Goal: Register for event/course

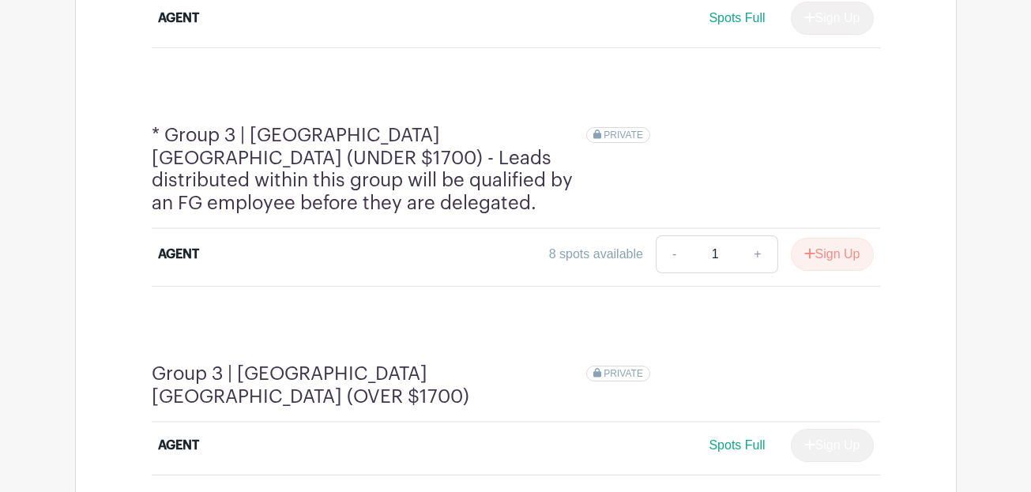
scroll to position [1279, 0]
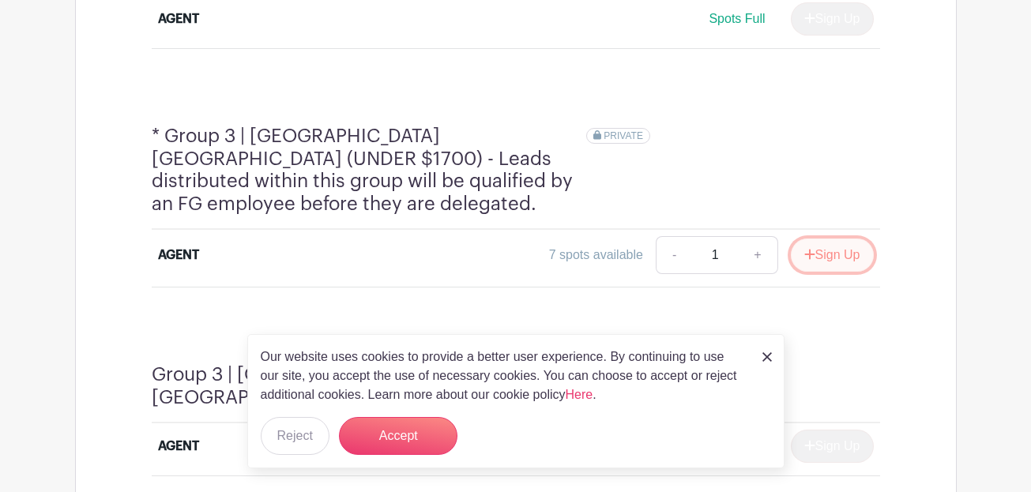
click at [830, 239] on button "Sign Up" at bounding box center [832, 255] width 83 height 33
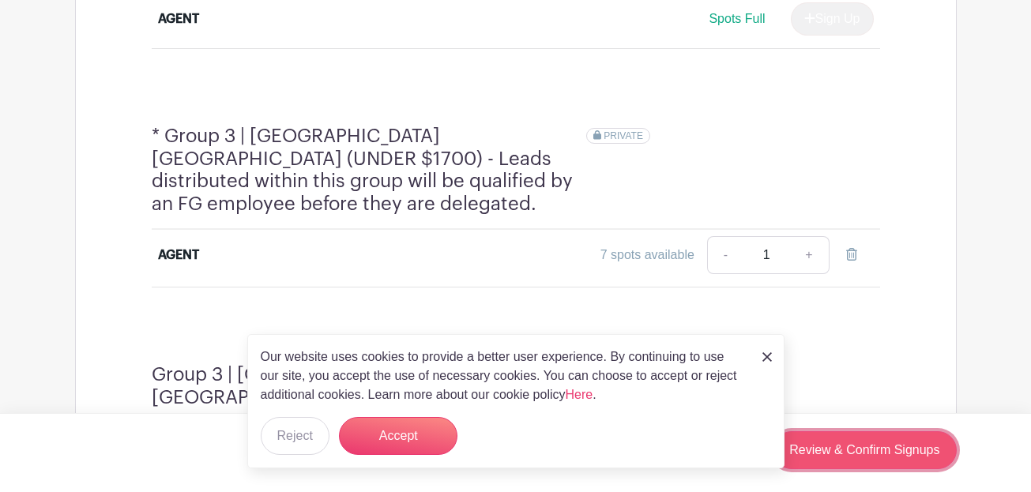
click at [876, 450] on link "Review & Confirm Signups" at bounding box center [864, 450] width 183 height 38
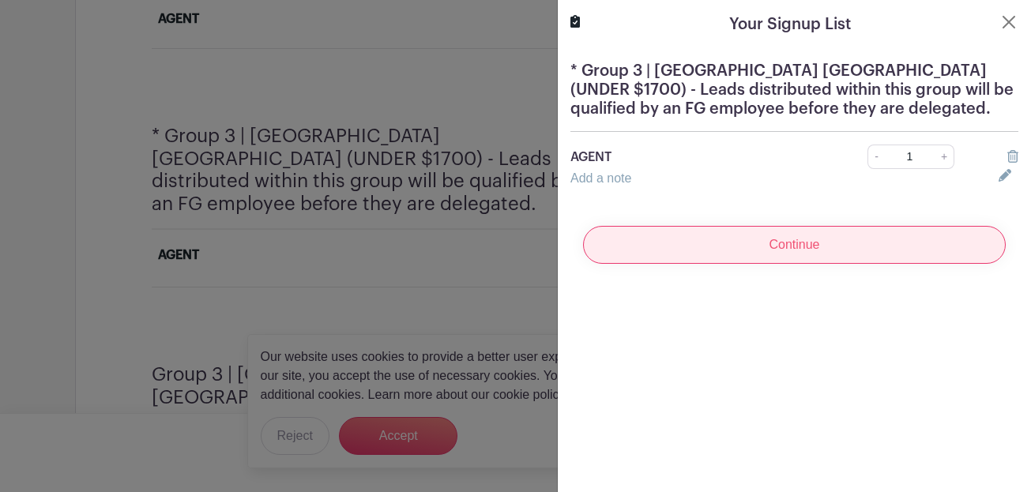
click at [804, 249] on input "Continue" at bounding box center [794, 245] width 423 height 38
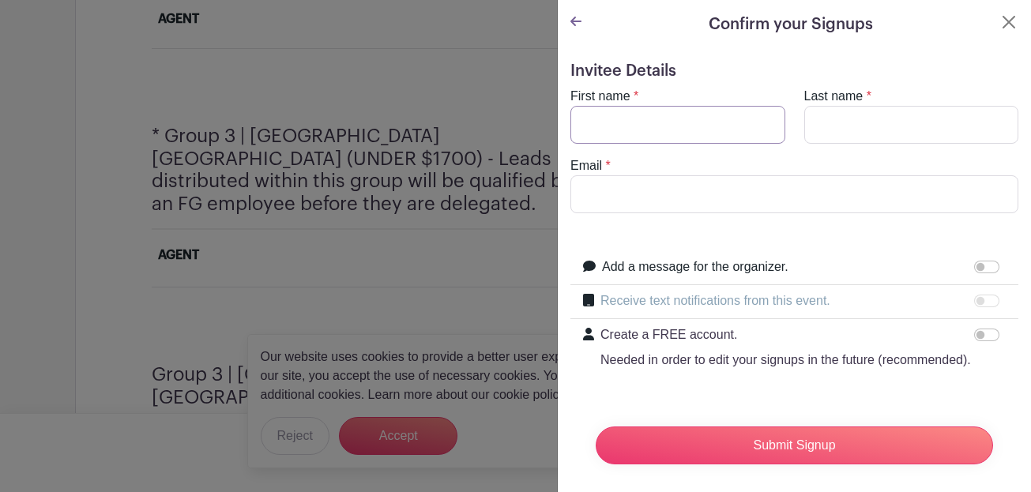
click at [669, 125] on input "First name" at bounding box center [677, 125] width 215 height 38
type input "[PERSON_NAME]"
type input "[PERSON_NAME][EMAIL_ADDRESS][DOMAIN_NAME]"
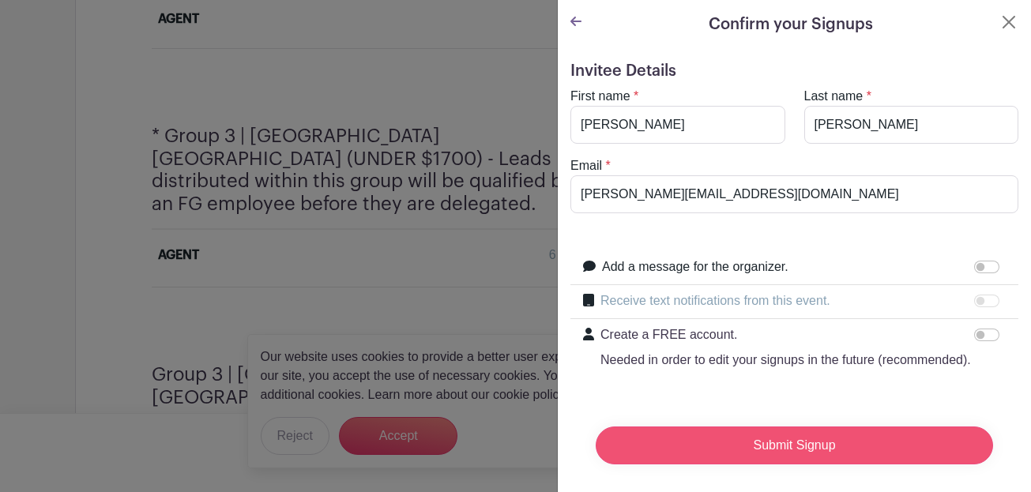
click at [803, 449] on input "Submit Signup" at bounding box center [794, 446] width 397 height 38
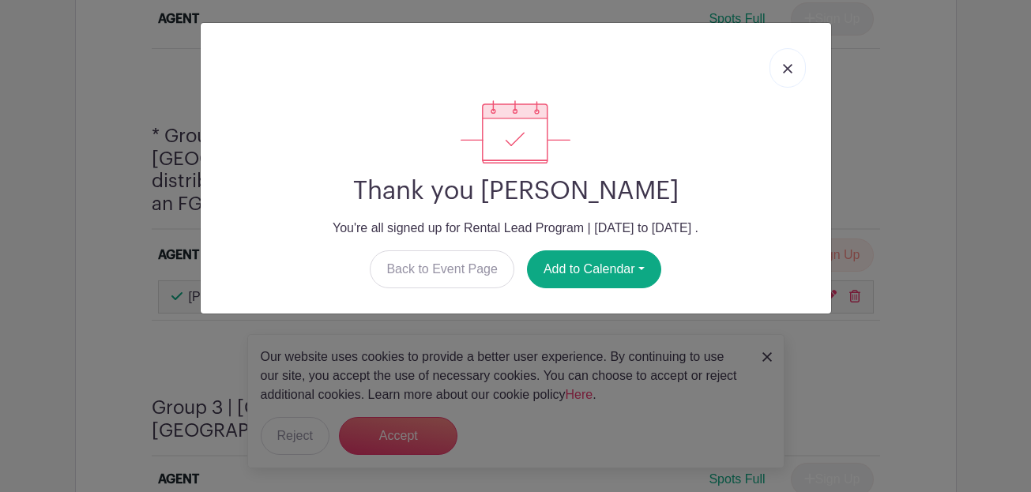
click at [788, 62] on link at bounding box center [787, 67] width 36 height 39
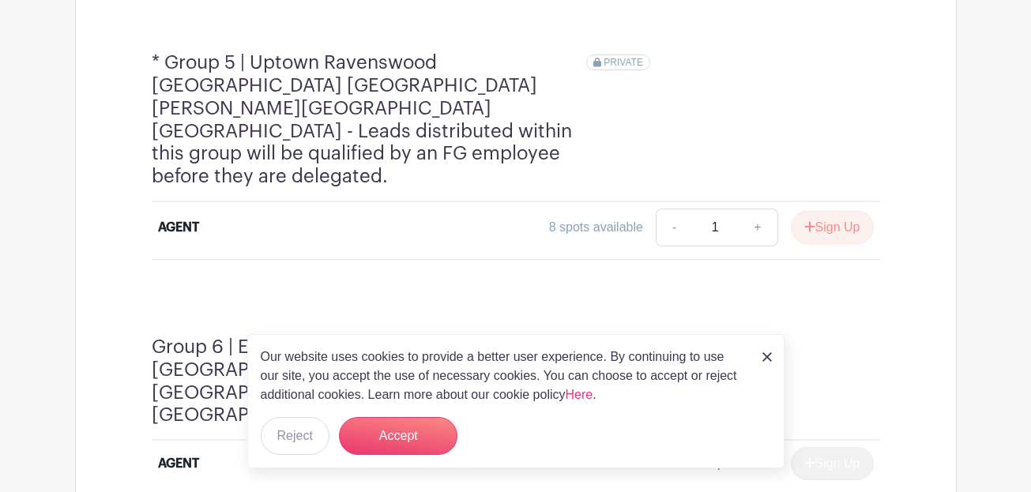
scroll to position [2002, 0]
click at [822, 210] on button "Sign Up" at bounding box center [832, 226] width 83 height 33
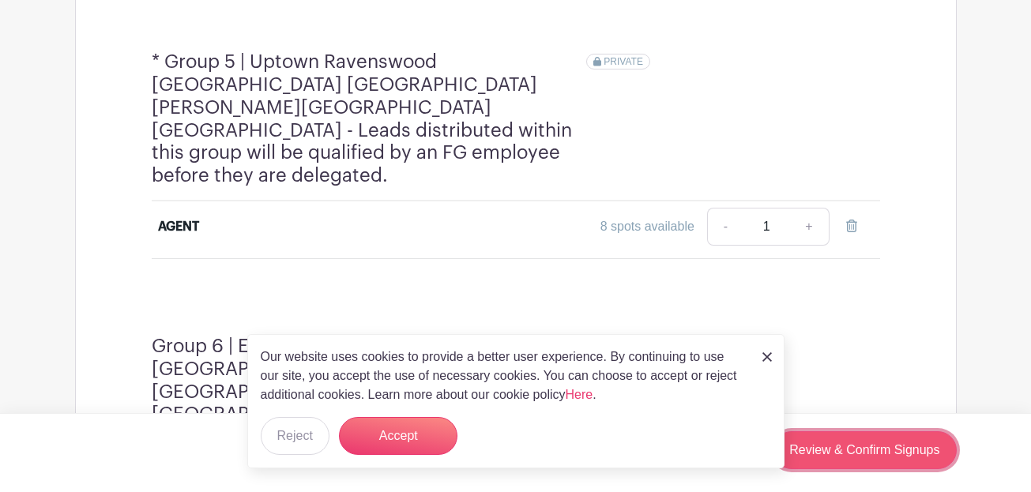
click at [859, 455] on link "Review & Confirm Signups" at bounding box center [864, 450] width 183 height 38
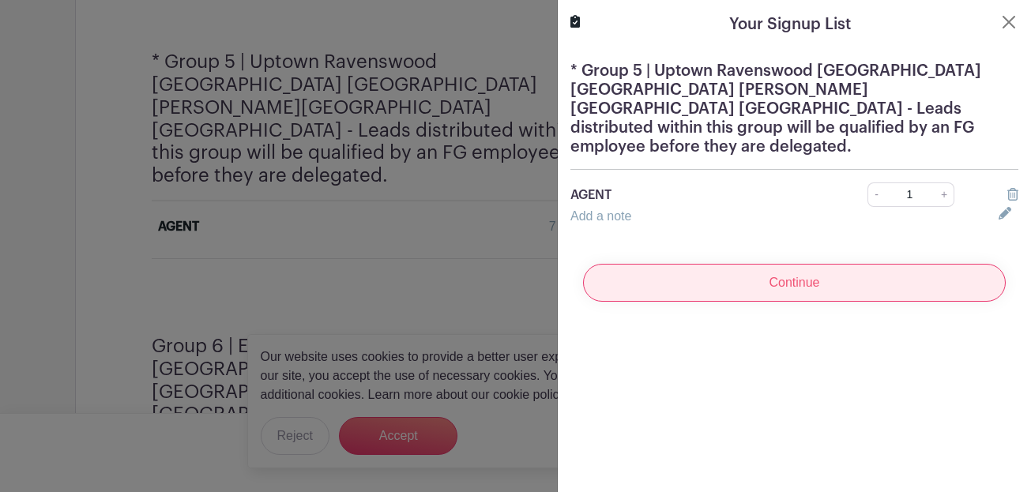
click at [818, 267] on input "Continue" at bounding box center [794, 283] width 423 height 38
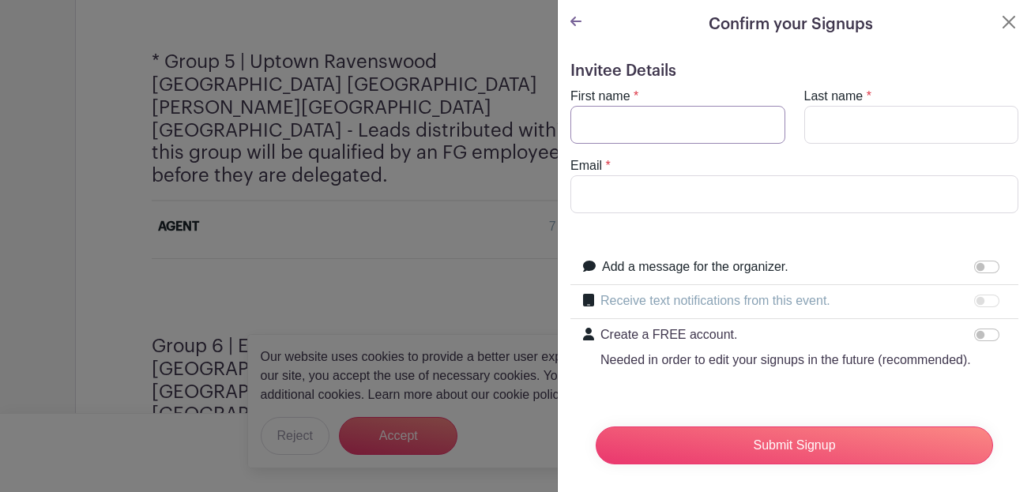
click at [686, 117] on input "First name" at bounding box center [677, 125] width 215 height 38
type input "[PERSON_NAME]"
type input "[PERSON_NAME][EMAIL_ADDRESS][DOMAIN_NAME]"
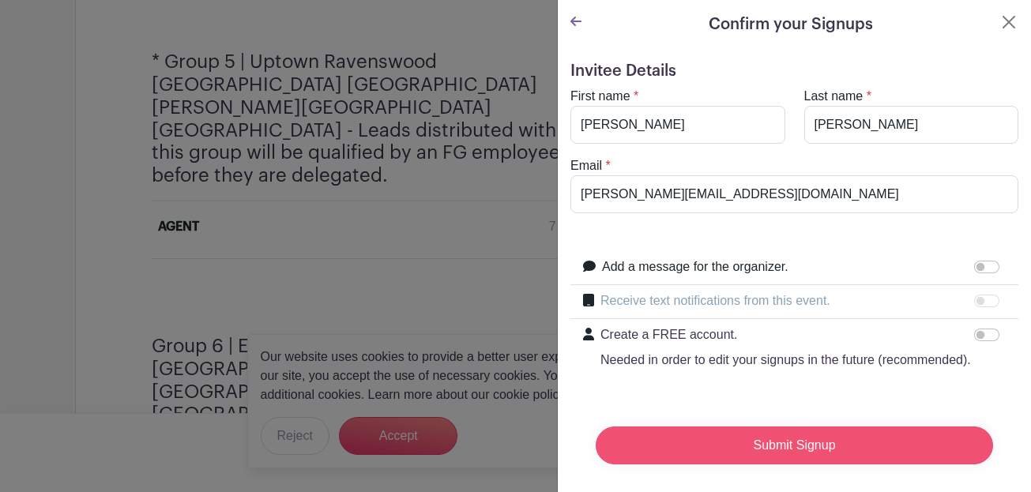
click at [795, 438] on input "Submit Signup" at bounding box center [794, 446] width 397 height 38
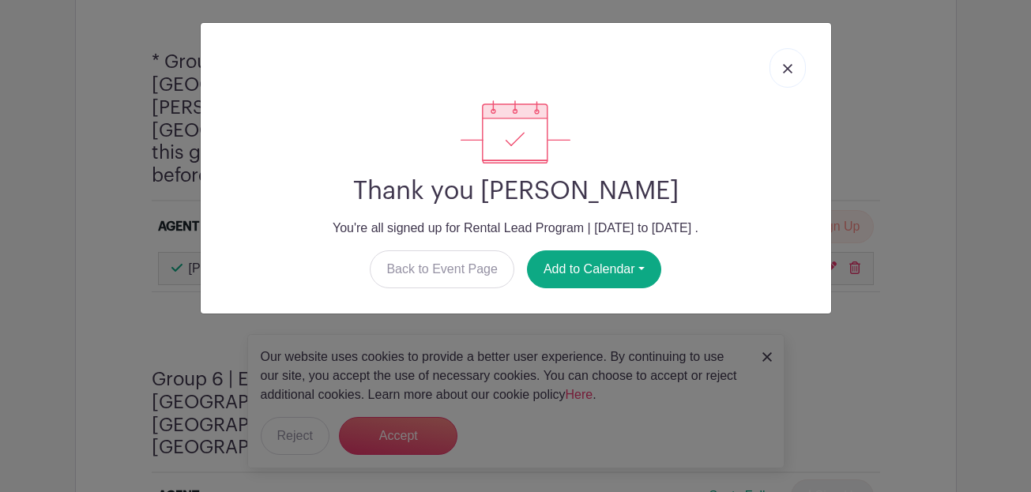
click at [788, 64] on img at bounding box center [787, 68] width 9 height 9
